Goal: Transaction & Acquisition: Obtain resource

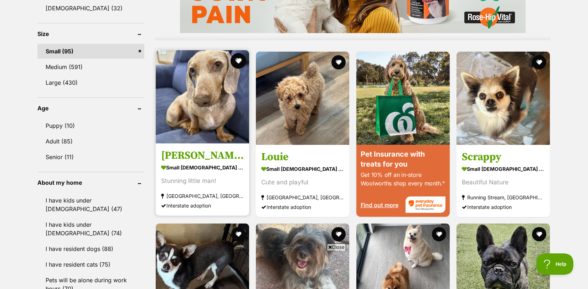
click at [241, 64] on button "favourite" at bounding box center [238, 61] width 16 height 16
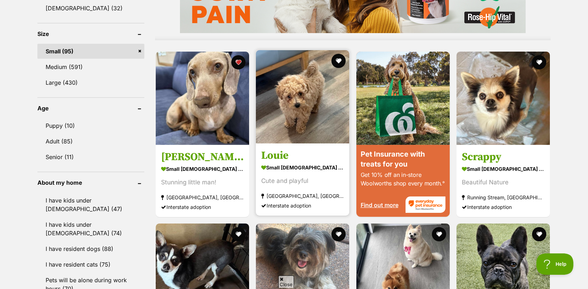
click at [289, 130] on img at bounding box center [302, 96] width 93 height 93
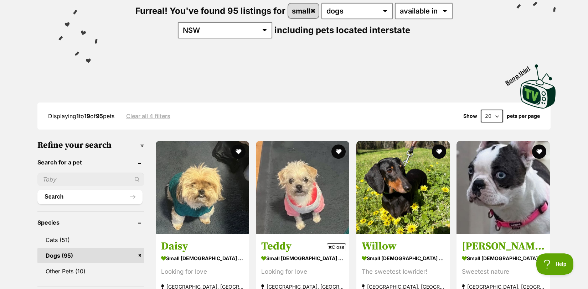
scroll to position [94, 0]
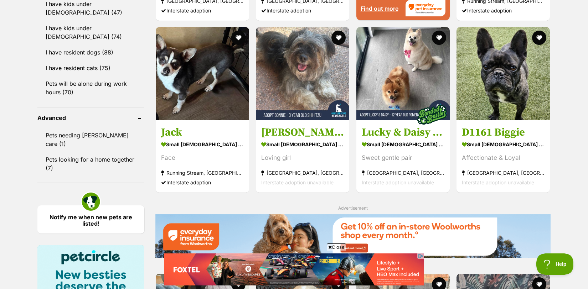
scroll to position [838, 0]
